Goal: Transaction & Acquisition: Purchase product/service

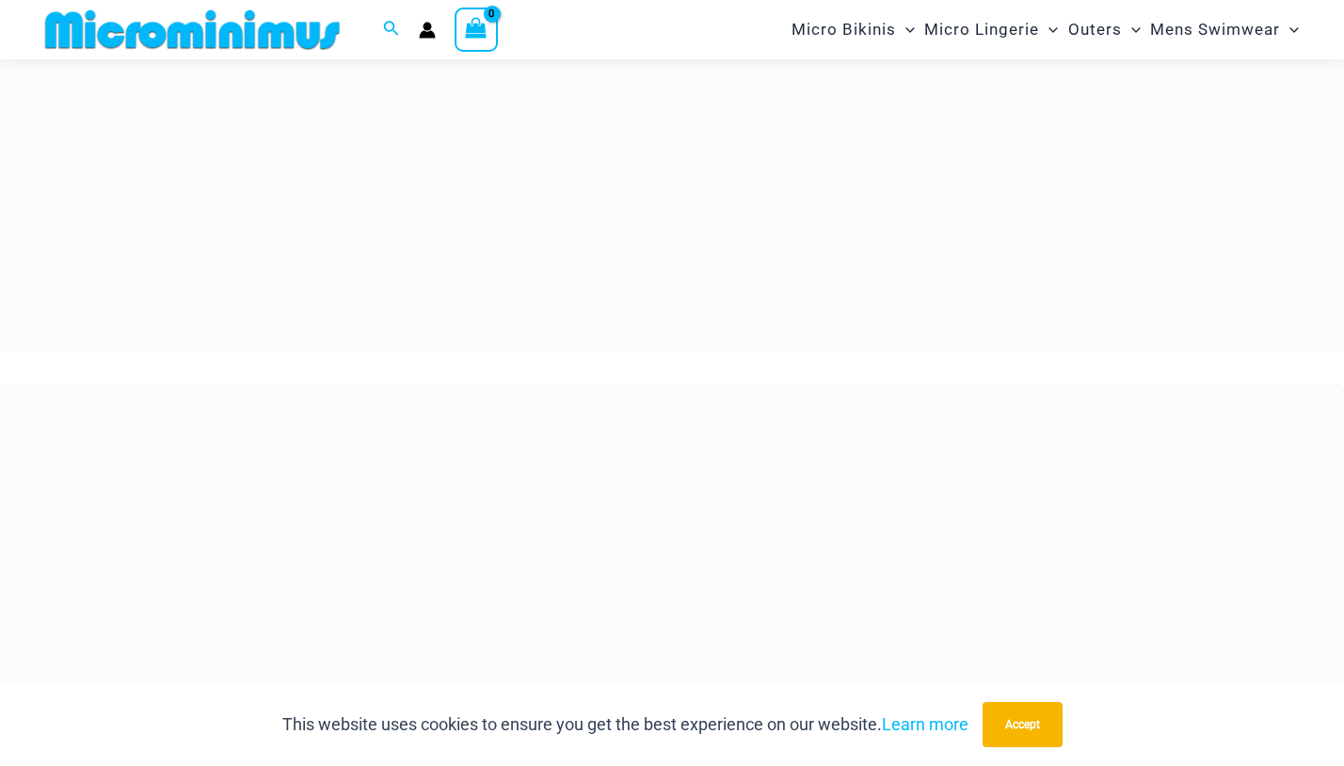
scroll to position [168, 0]
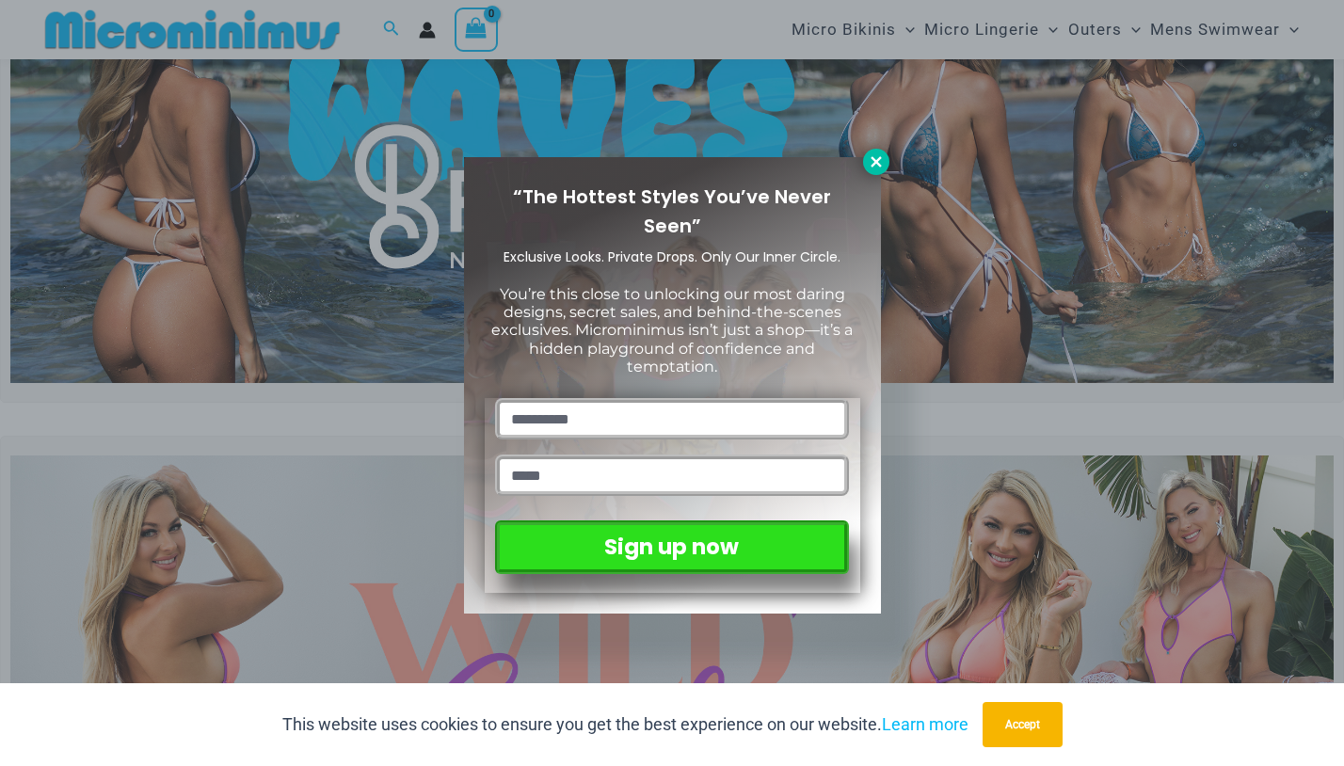
click at [878, 165] on icon at bounding box center [875, 161] width 10 height 10
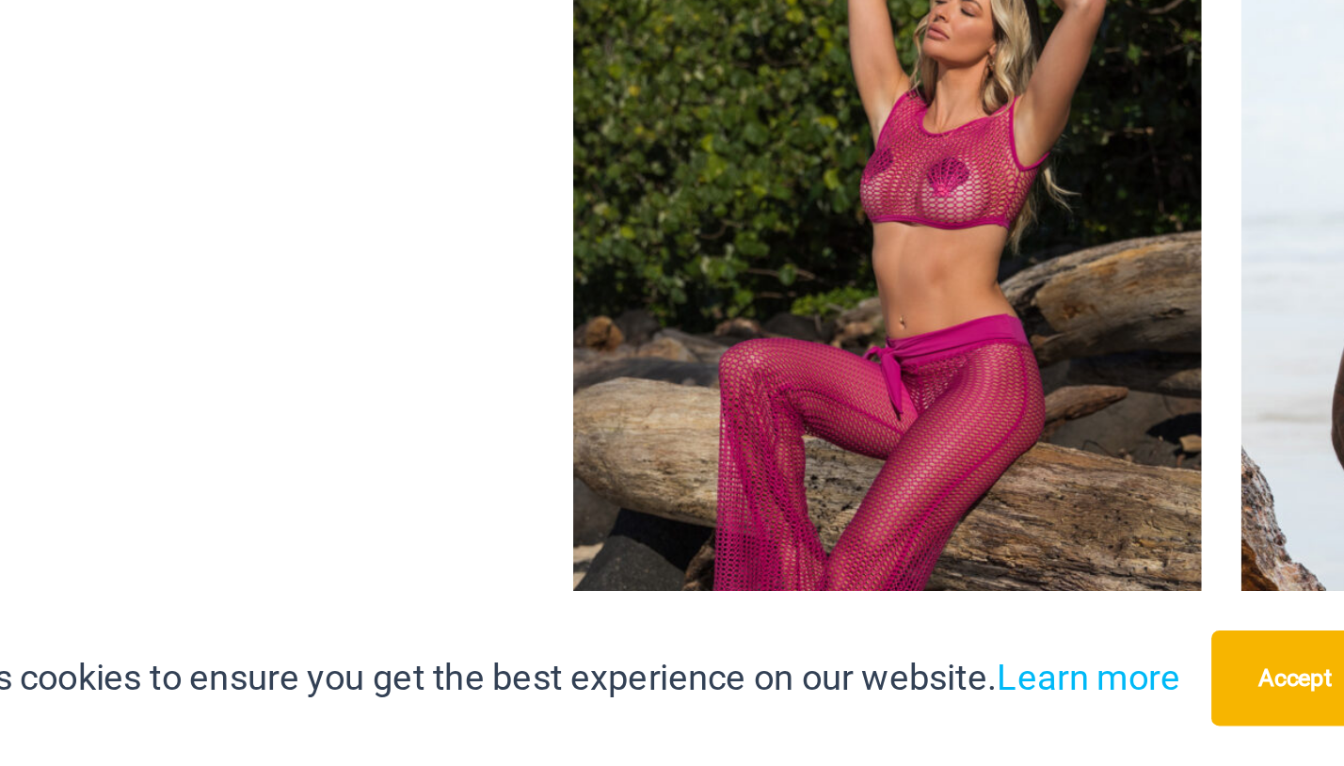
scroll to position [1288, 0]
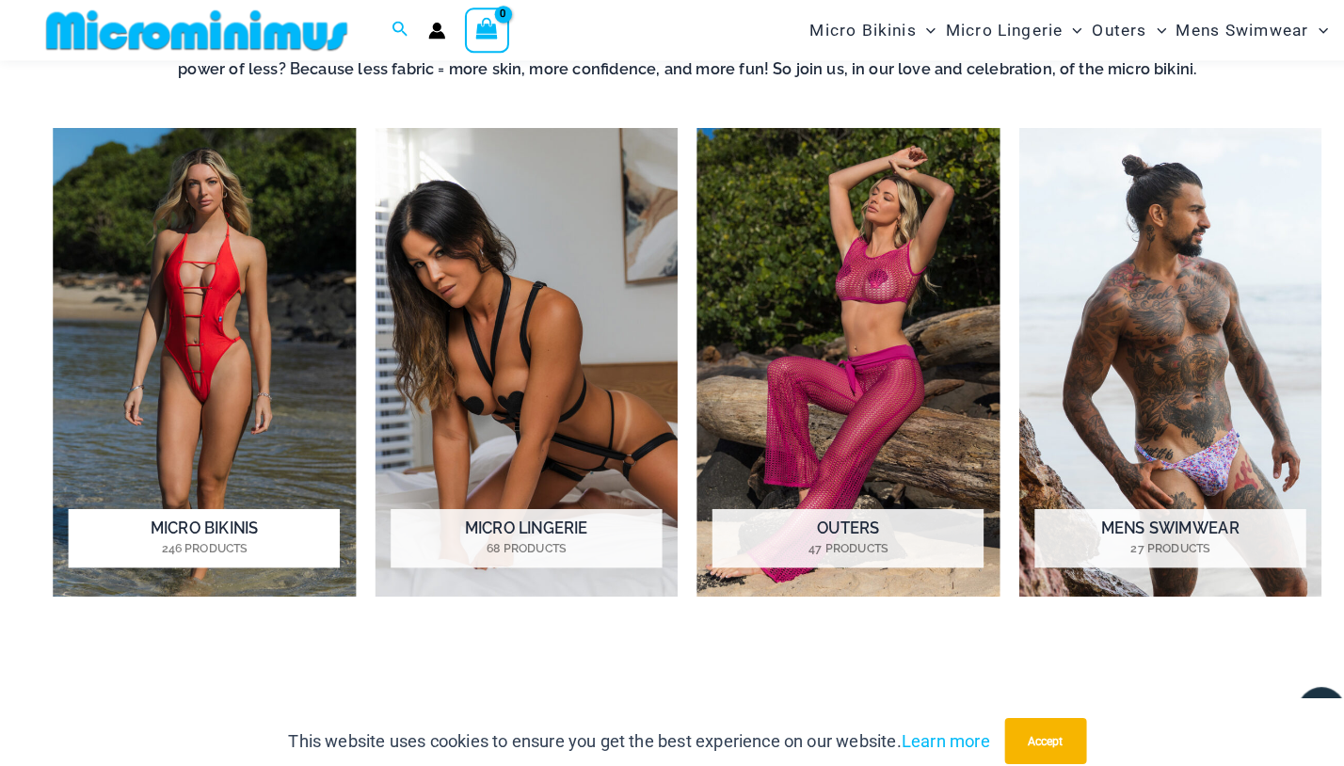
click at [230, 355] on img "Visit product category Micro Bikinis" at bounding box center [200, 353] width 296 height 457
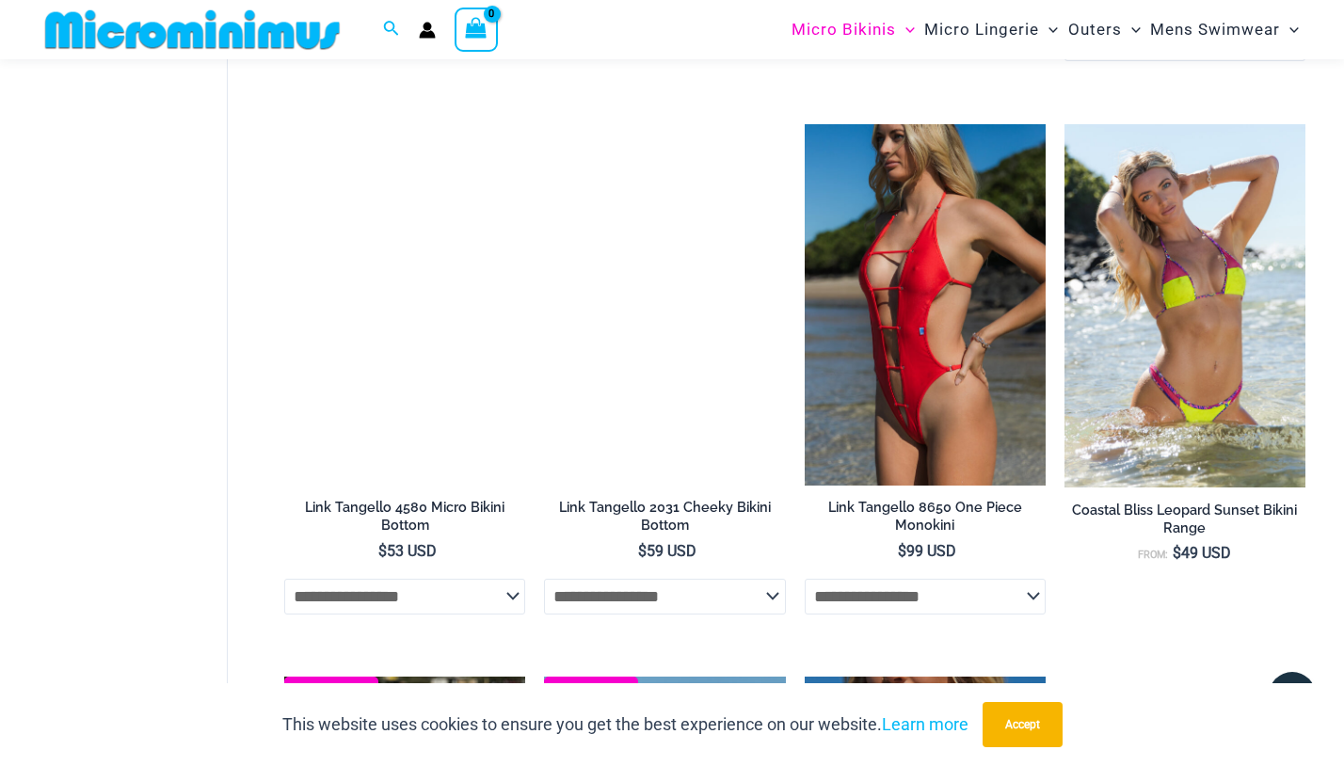
scroll to position [2166, 0]
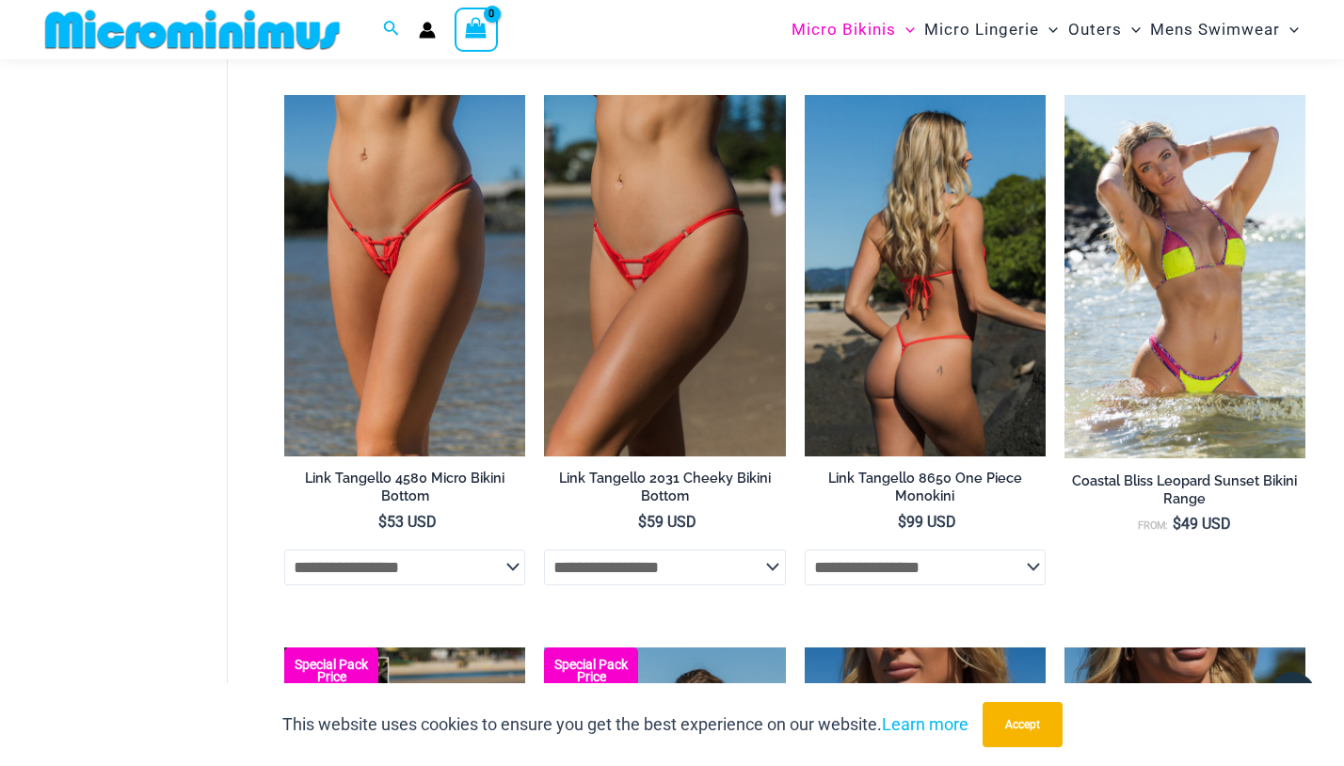
click at [964, 322] on img at bounding box center [925, 275] width 241 height 361
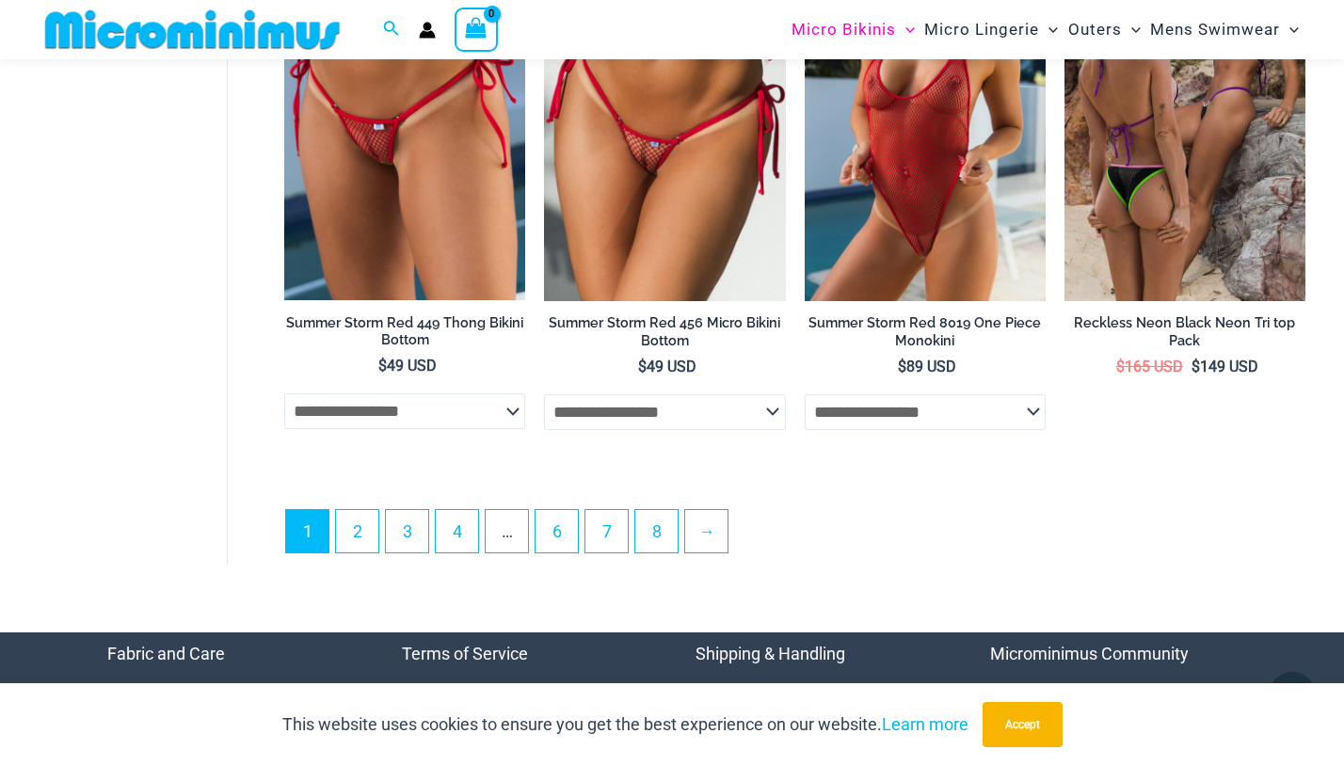
scroll to position [4535, 0]
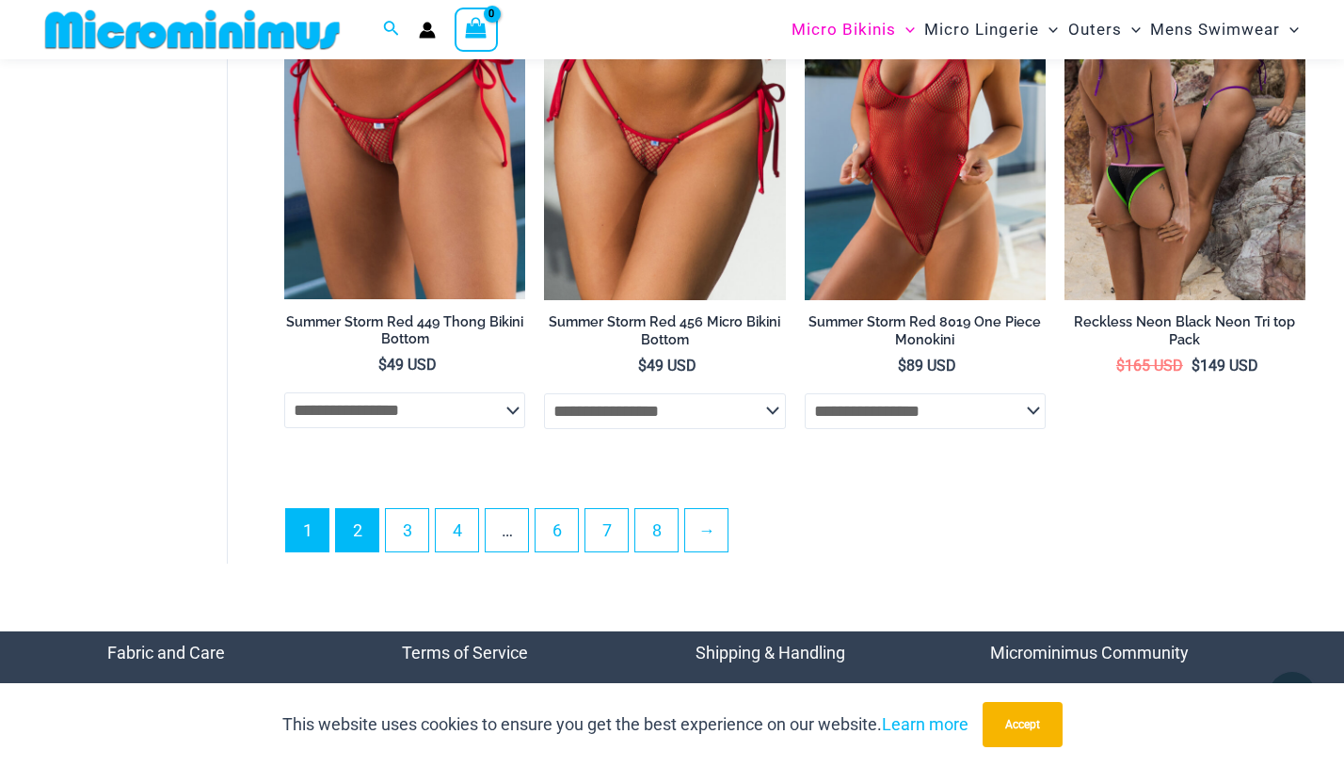
click at [361, 512] on link "2" at bounding box center [357, 530] width 42 height 42
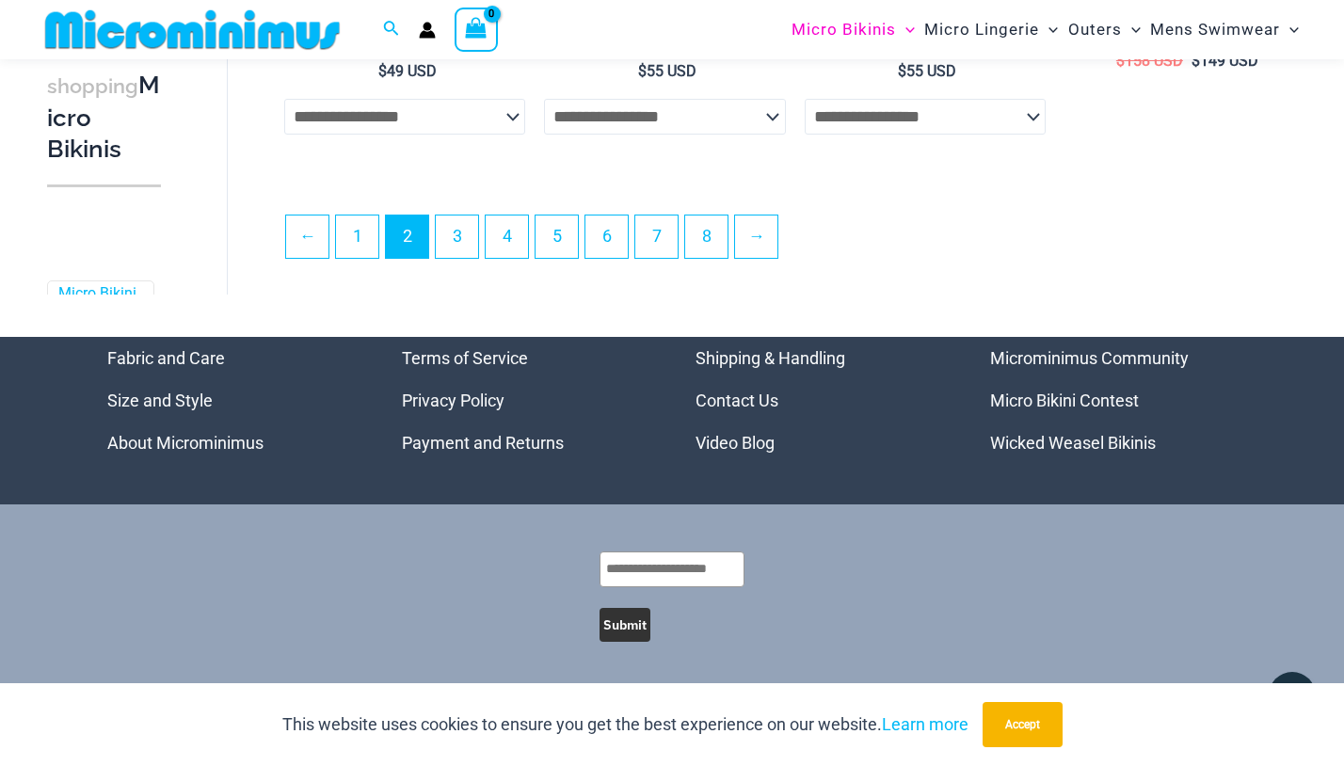
scroll to position [4431, 0]
click at [457, 234] on link "3" at bounding box center [457, 236] width 42 height 42
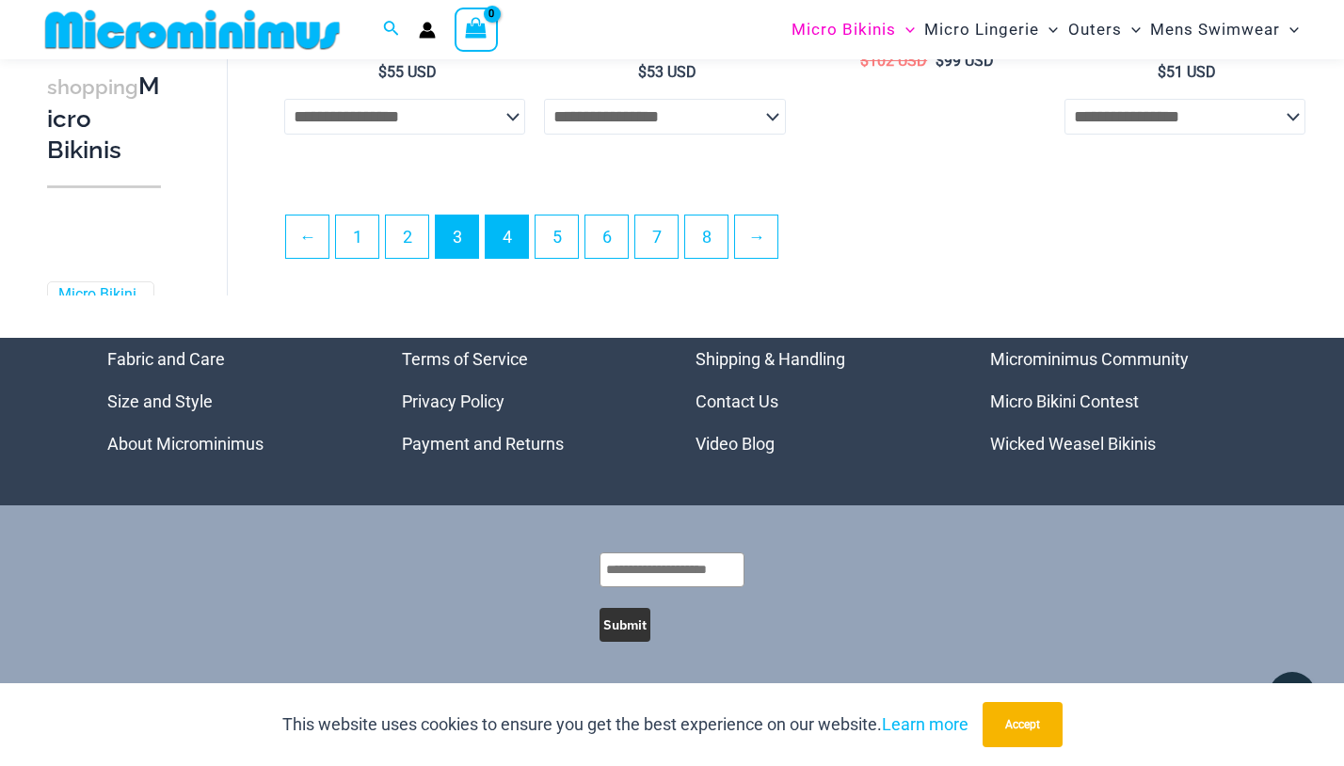
scroll to position [4420, 0]
click at [511, 234] on link "4" at bounding box center [507, 236] width 42 height 42
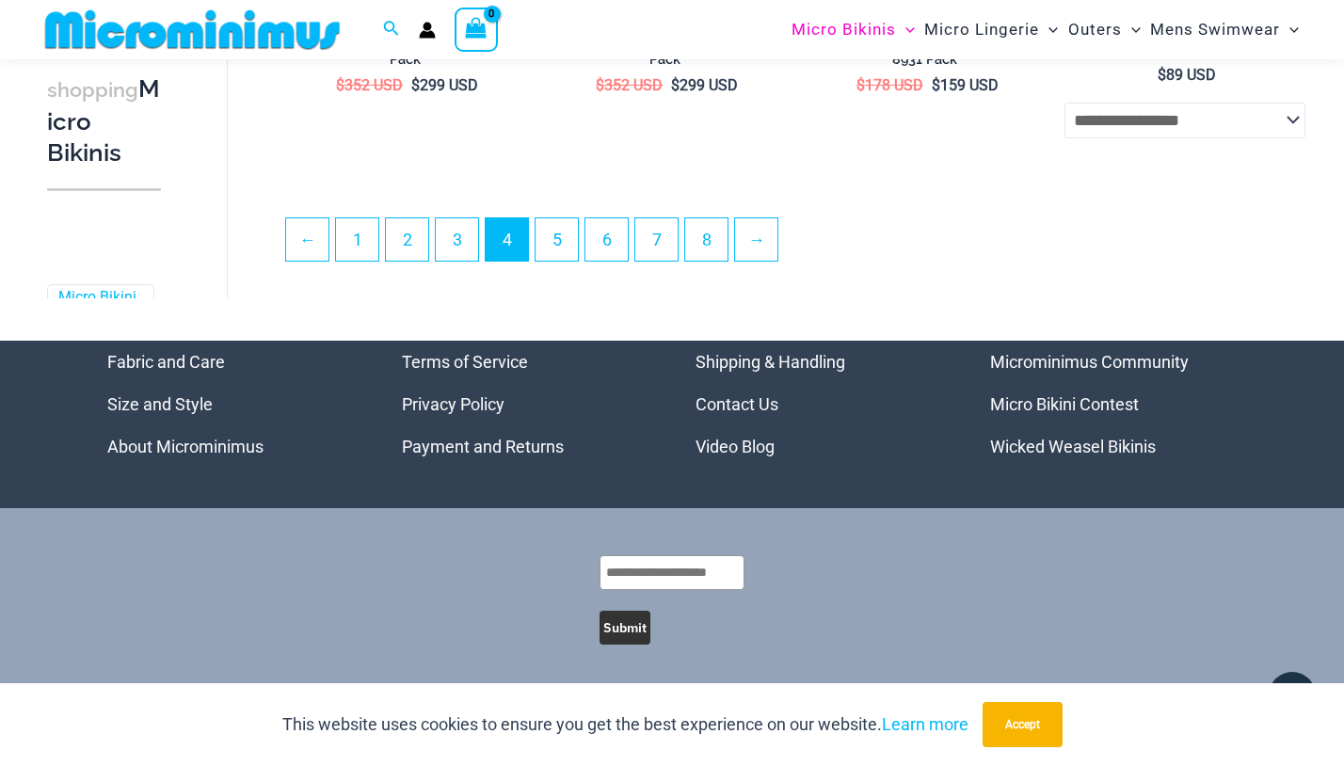
scroll to position [4326, 0]
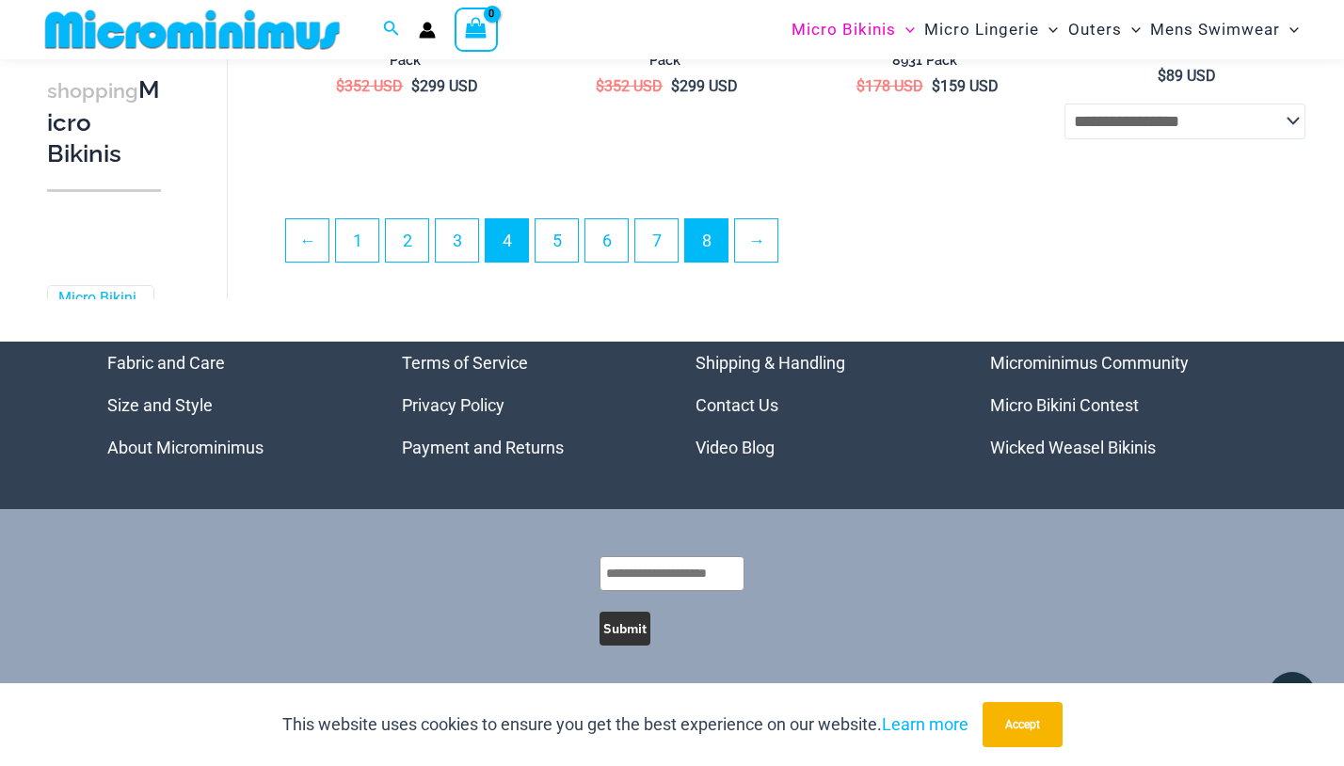
click at [717, 236] on link "8" at bounding box center [706, 240] width 42 height 42
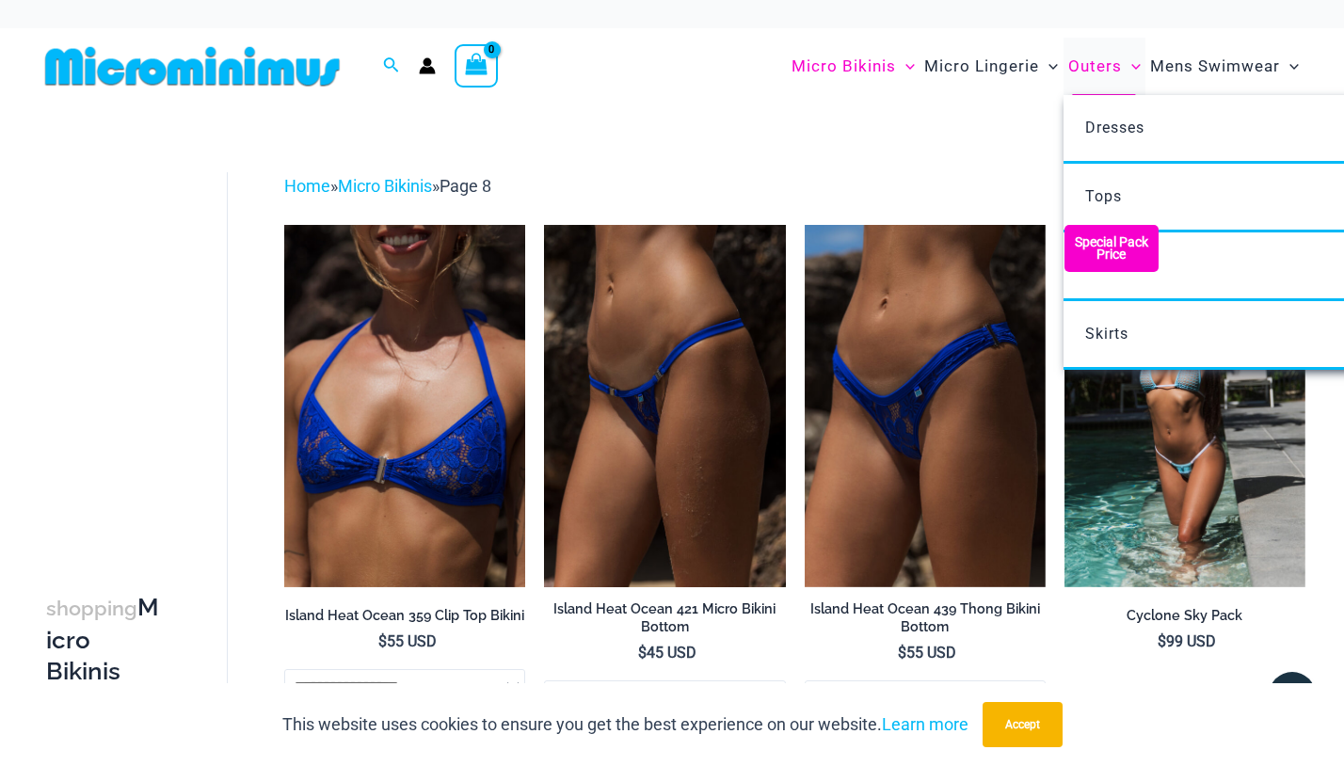
click at [1094, 90] on span "Outers" at bounding box center [1095, 66] width 54 height 48
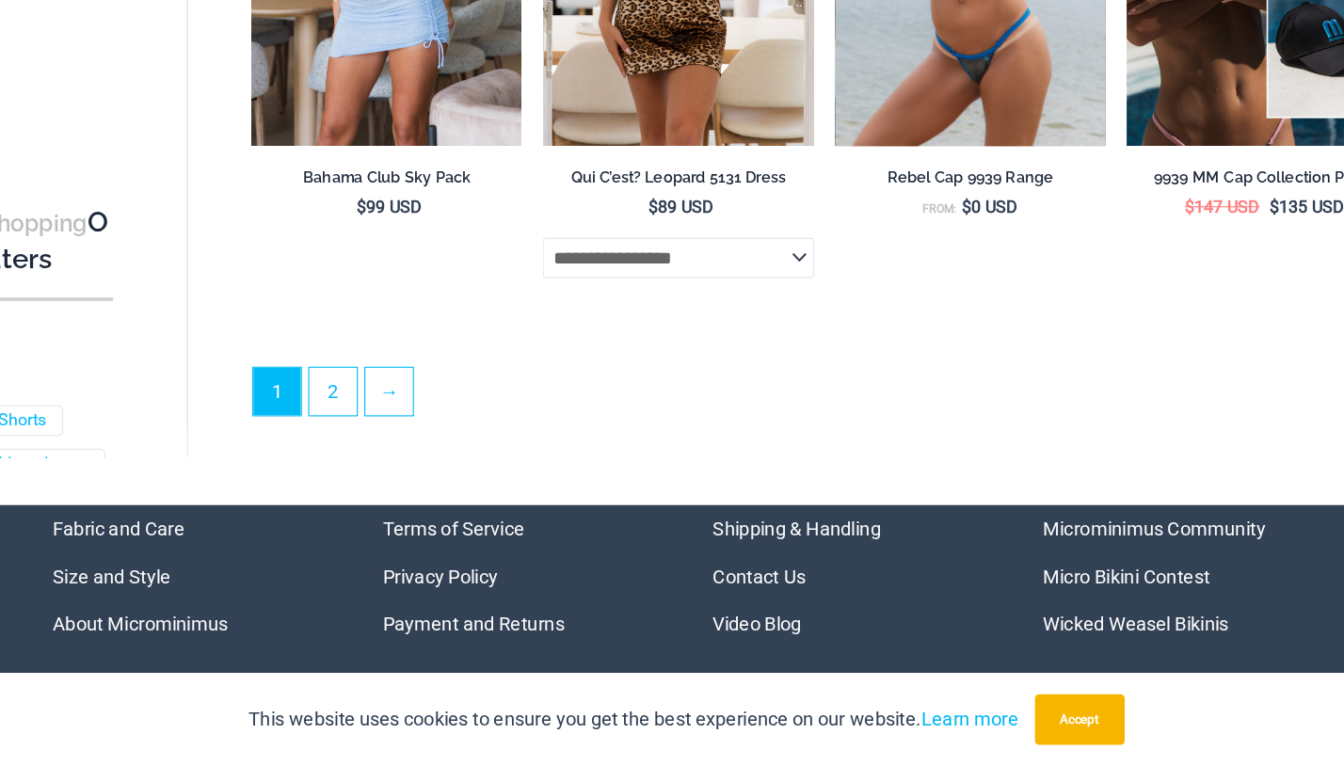
scroll to position [4277, 0]
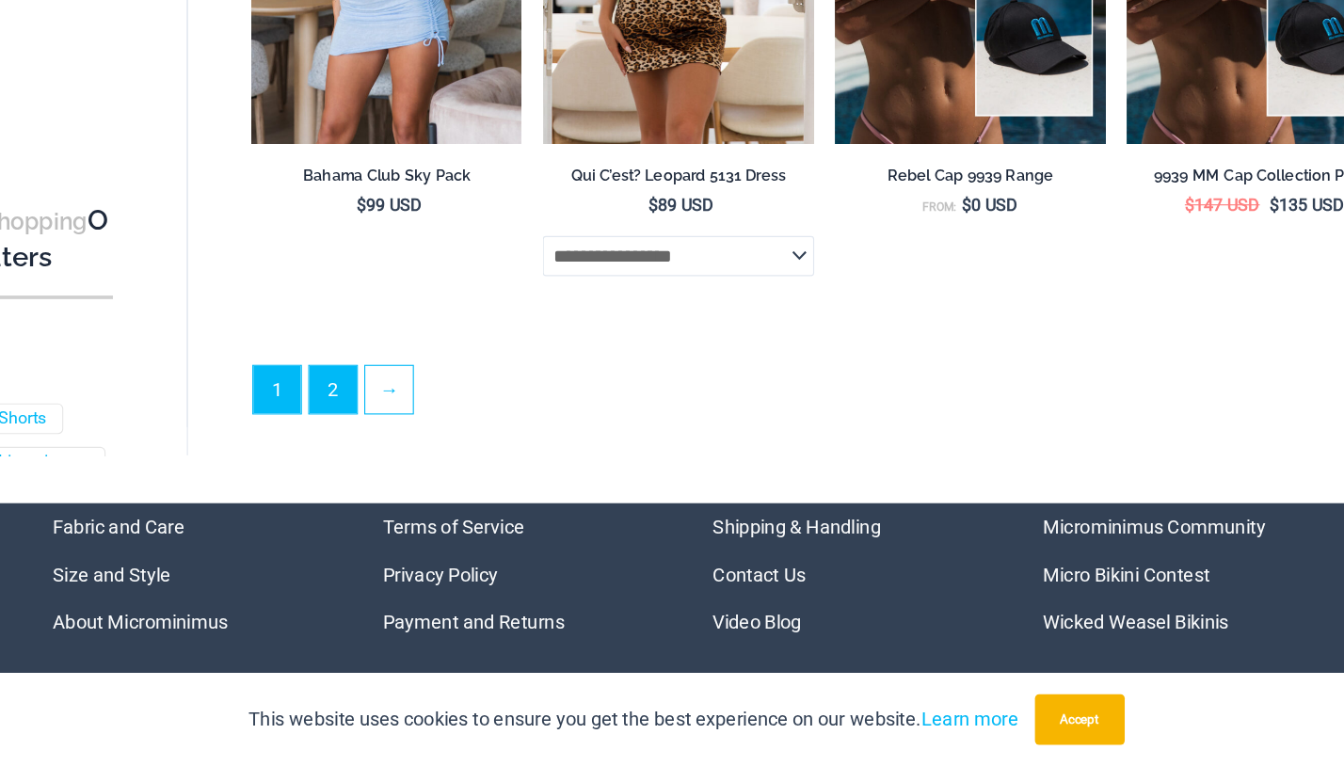
click at [336, 409] on link "2" at bounding box center [357, 430] width 42 height 42
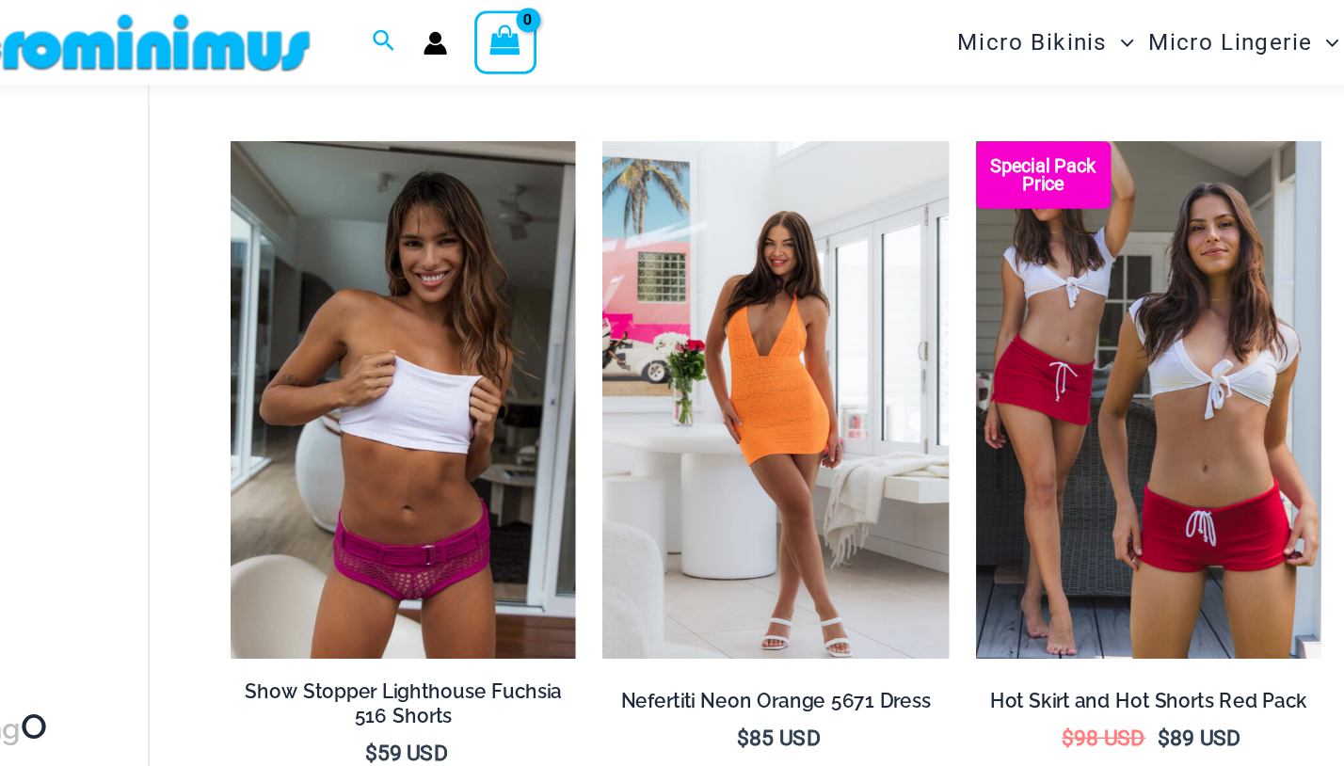
scroll to position [1605, 0]
